Goal: Task Accomplishment & Management: Manage account settings

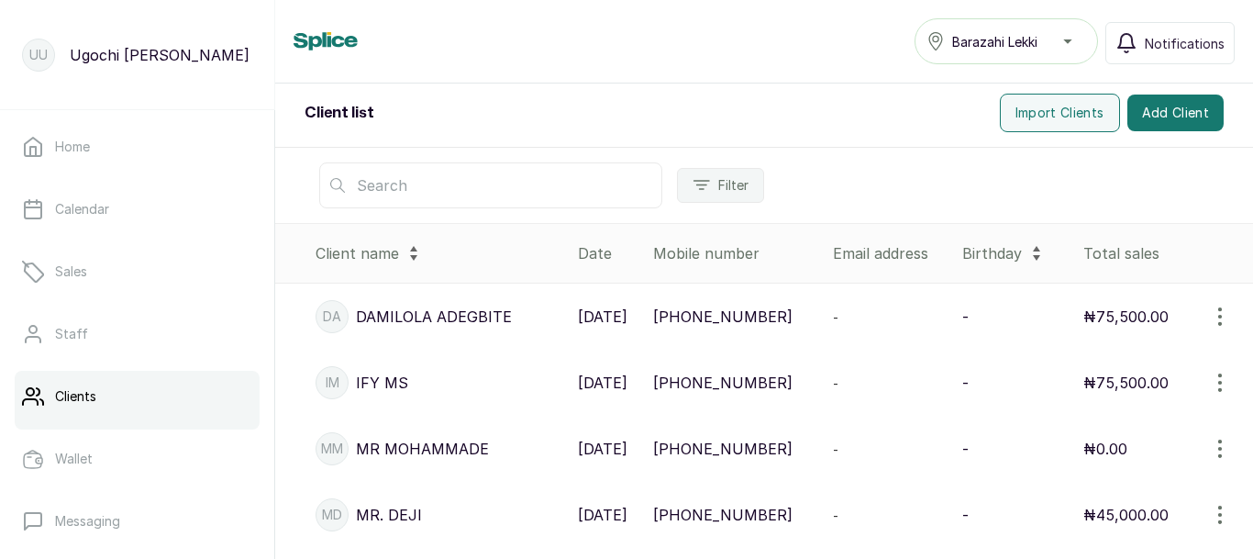
scroll to position [228, 0]
click at [427, 180] on input "text" at bounding box center [490, 187] width 343 height 46
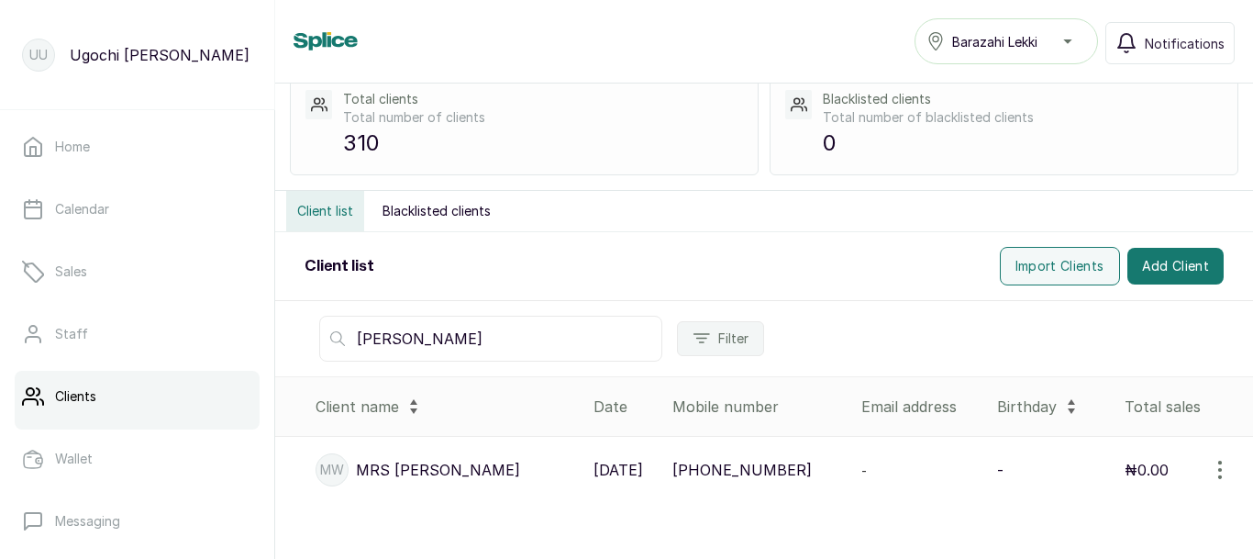
scroll to position [77, 0]
type input "winifred"
click at [337, 474] on p "MW" at bounding box center [332, 469] width 24 height 18
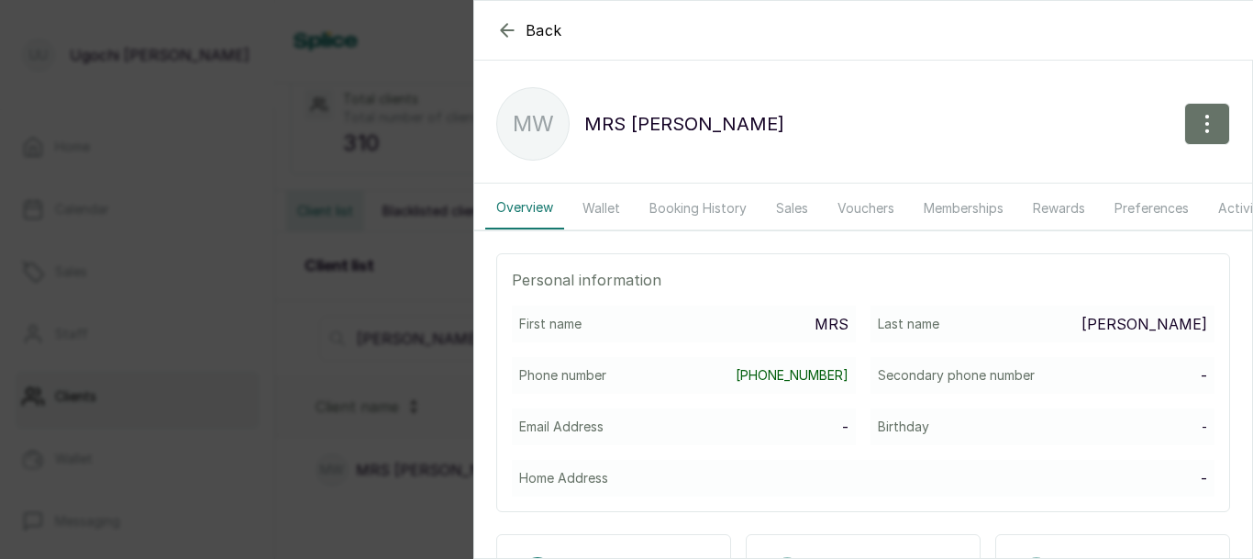
click at [597, 205] on button "Wallet" at bounding box center [601, 208] width 60 height 42
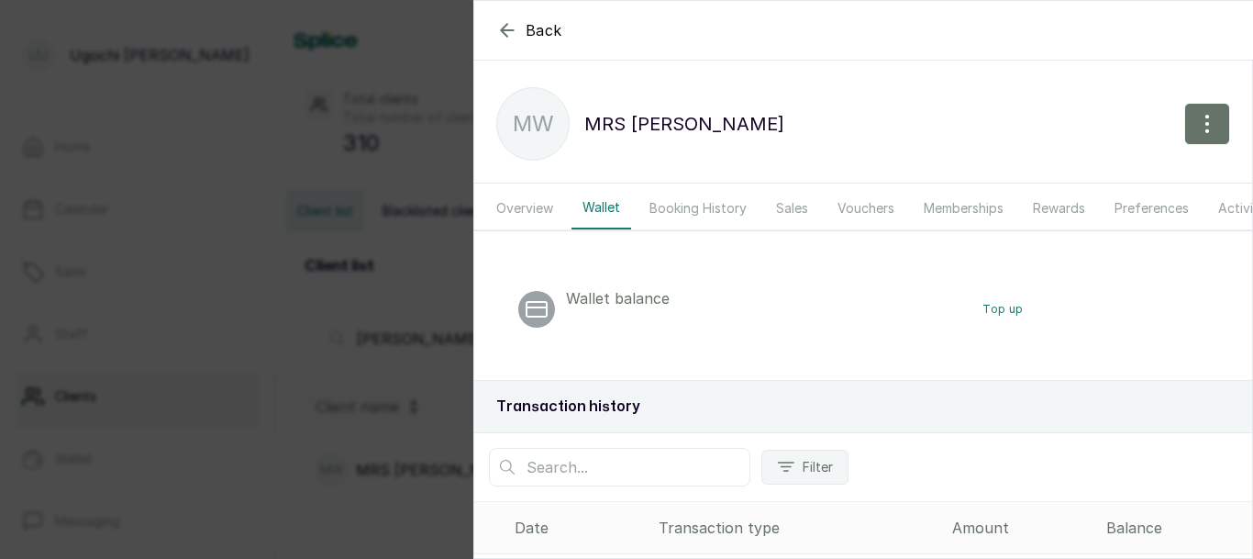
scroll to position [117, 0]
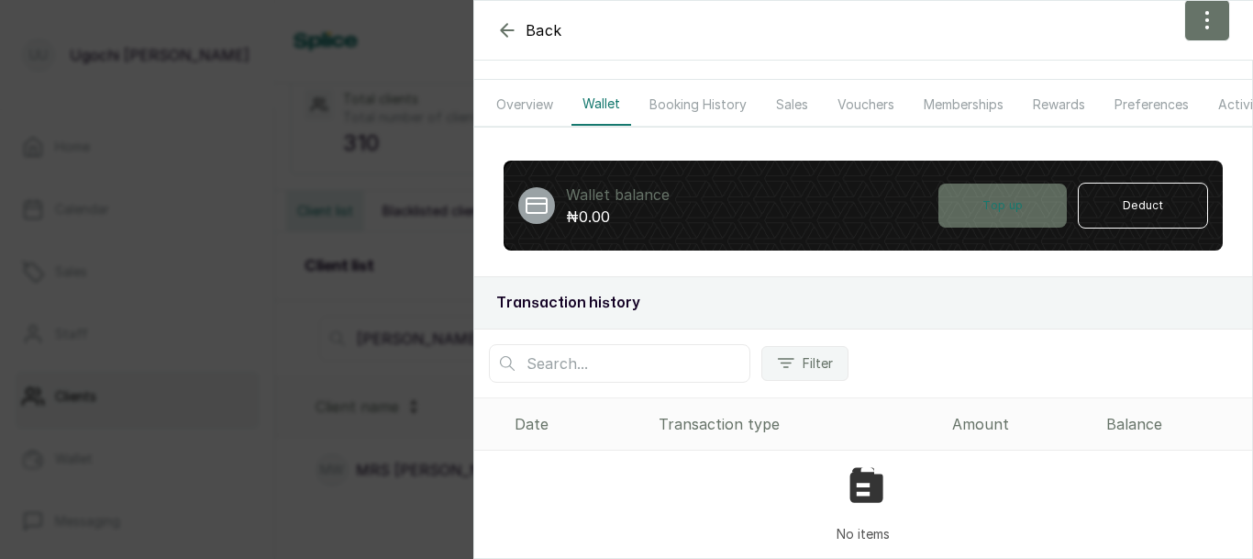
click at [989, 204] on button "Top up" at bounding box center [1002, 205] width 128 height 44
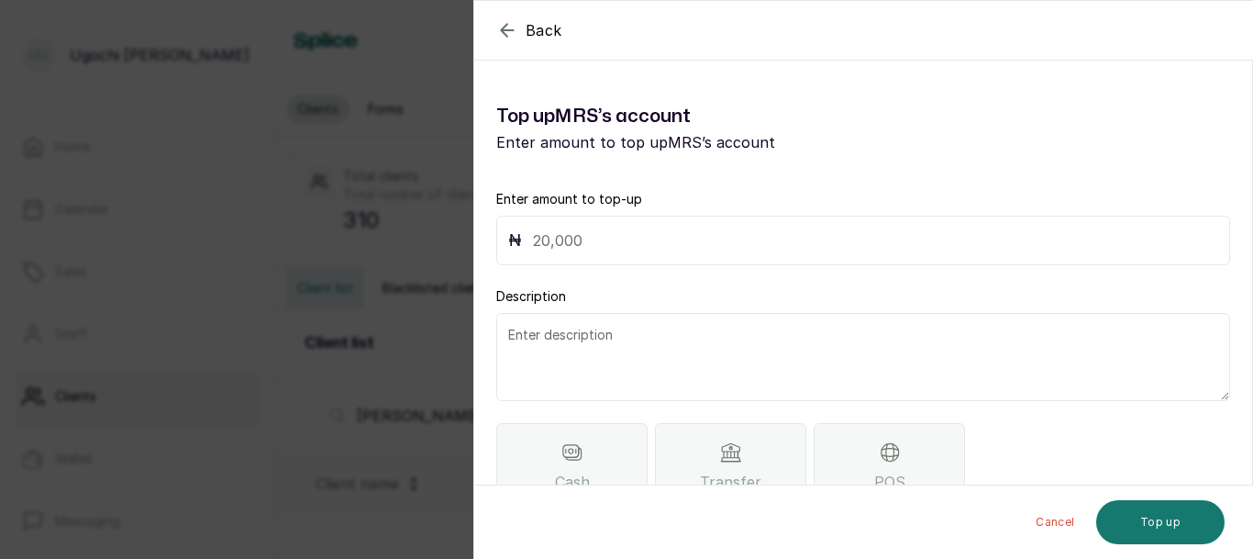
scroll to position [77, 0]
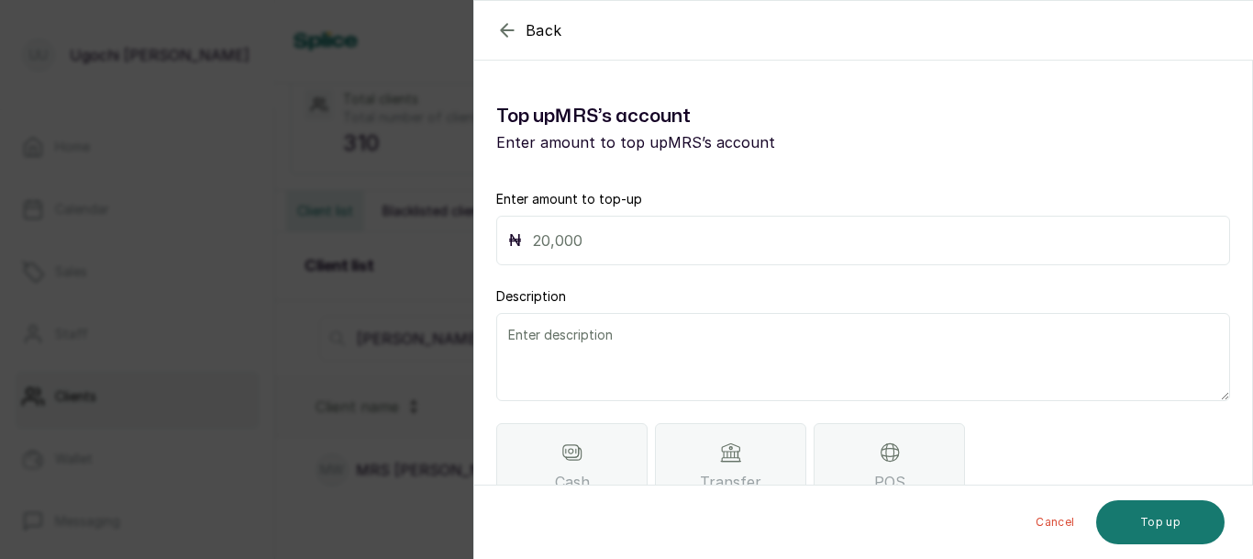
click at [828, 260] on div "₦" at bounding box center [863, 241] width 734 height 50
click at [652, 231] on input "text" at bounding box center [875, 240] width 685 height 26
type input "99,500"
click at [706, 464] on div "Transfer" at bounding box center [730, 466] width 151 height 87
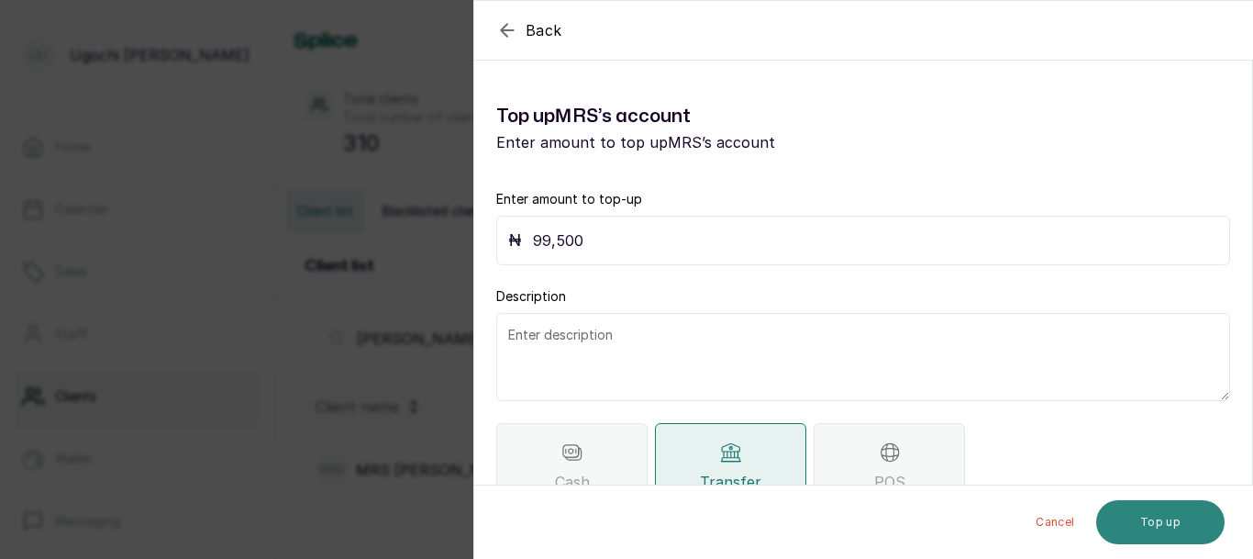
click at [1162, 506] on button "Top up" at bounding box center [1160, 522] width 128 height 44
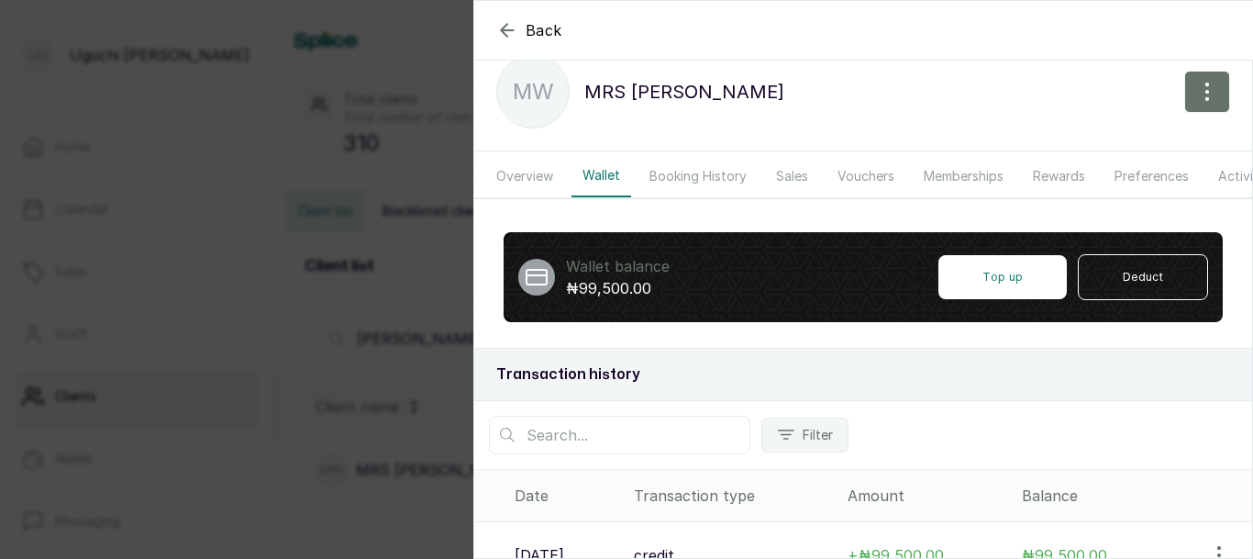
scroll to position [76, 0]
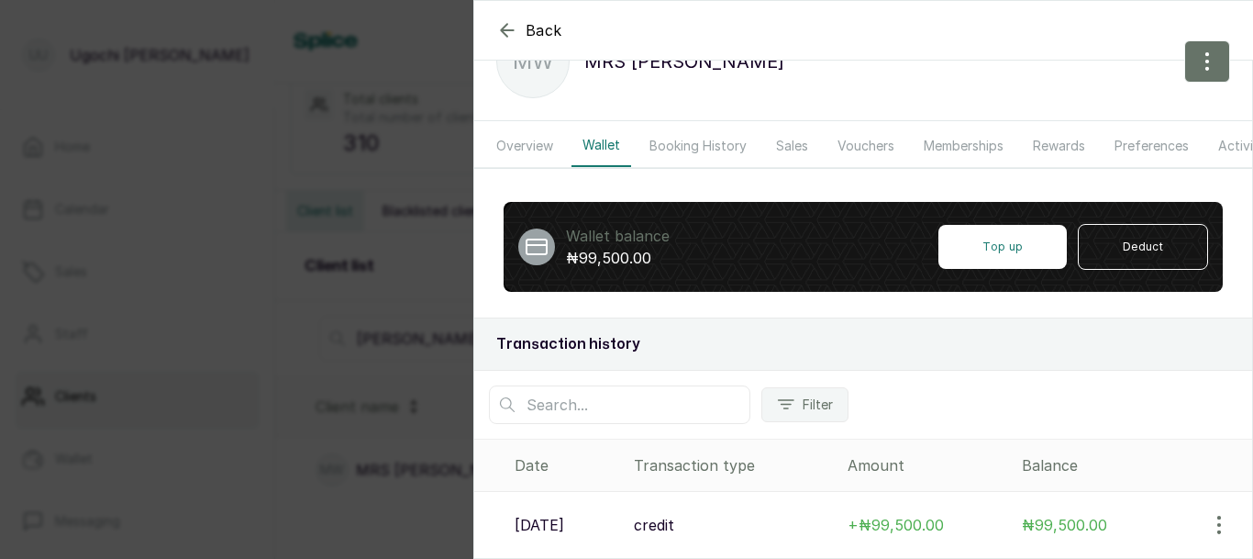
click at [333, 331] on div "Back MRS WINIFRED MW MRS WINIFRED Overview Wallet Booking History Sales Voucher…" at bounding box center [626, 279] width 1253 height 559
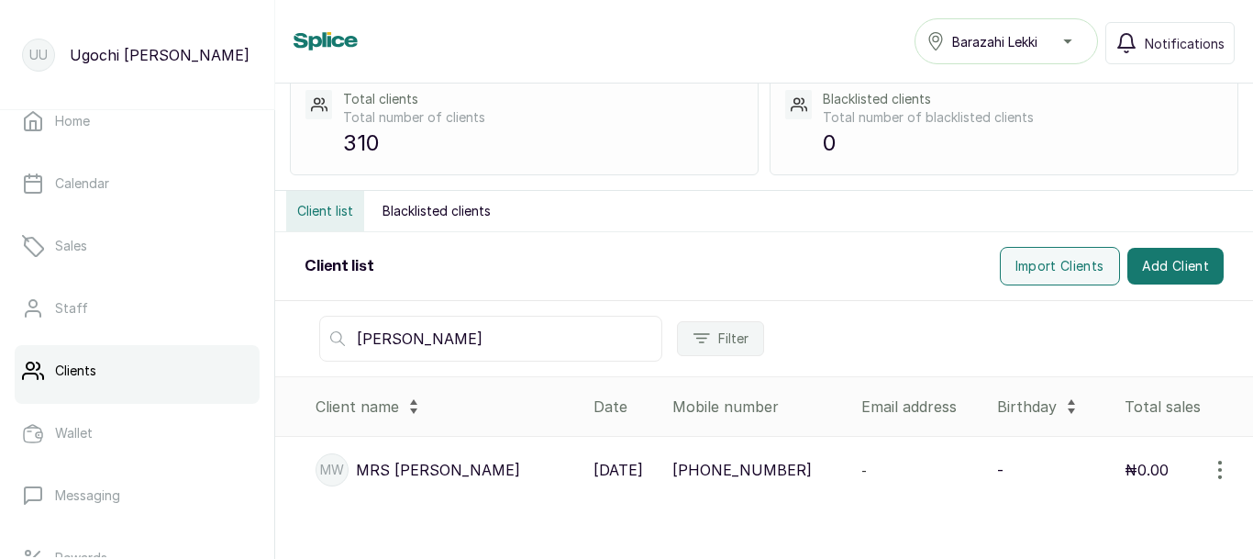
scroll to position [35, 0]
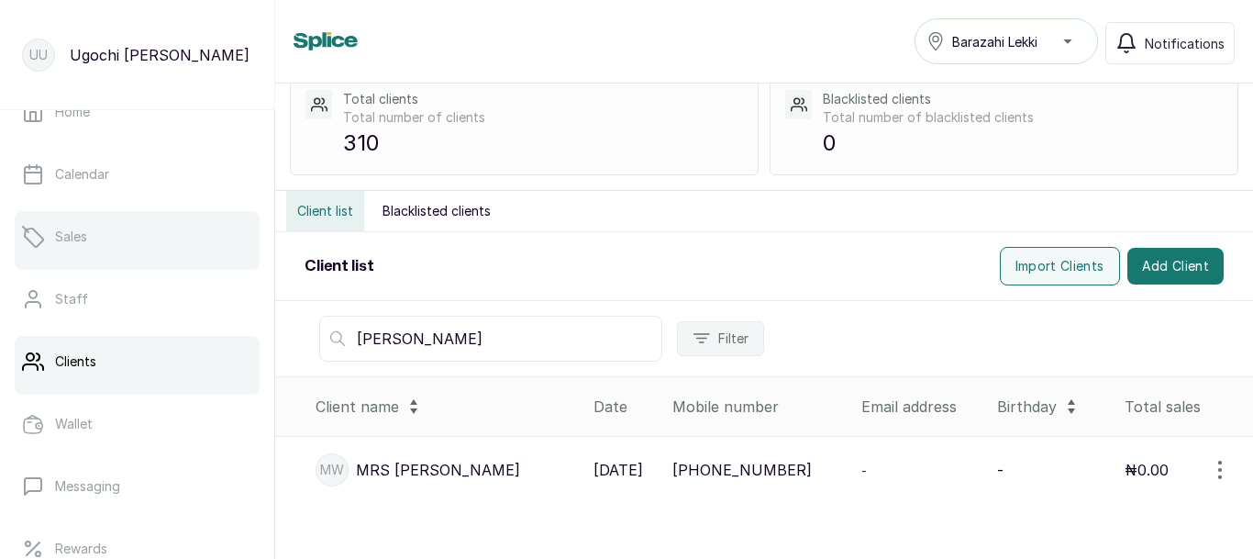
click at [82, 228] on p "Sales" at bounding box center [71, 236] width 32 height 18
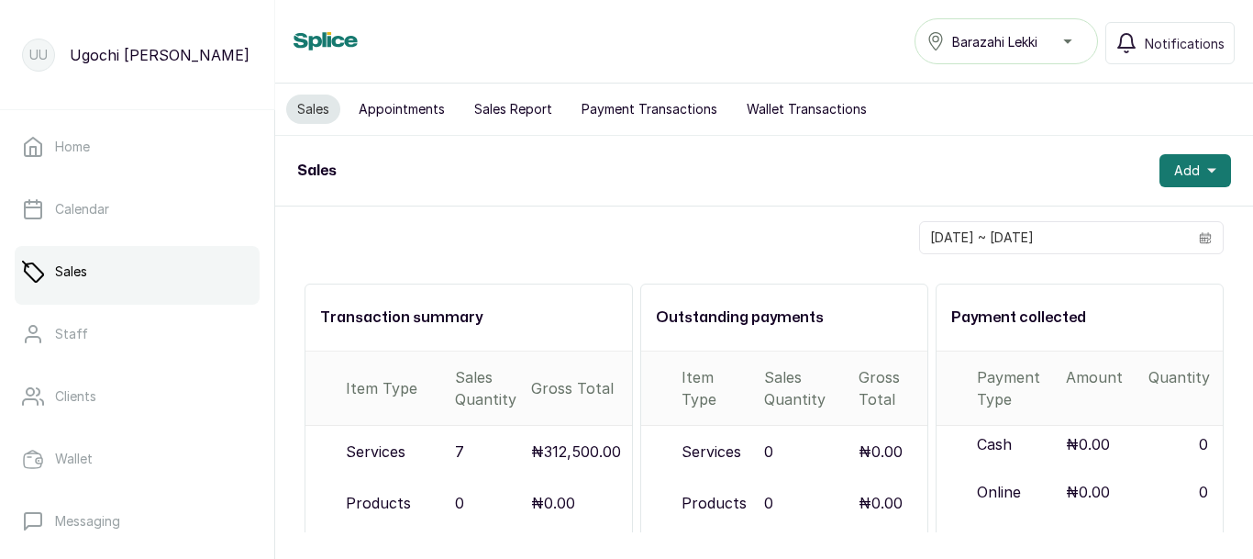
click at [628, 108] on button "Payment Transactions" at bounding box center [649, 108] width 158 height 29
